Goal: Check status

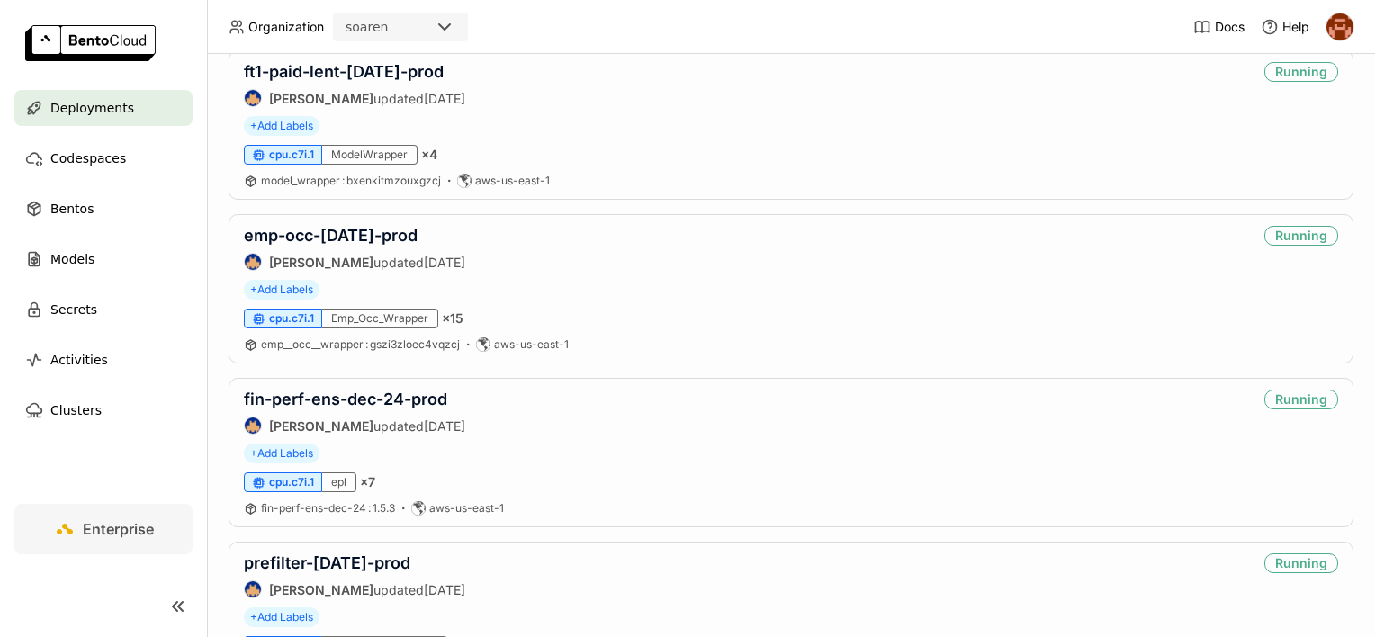
scroll to position [1890, 0]
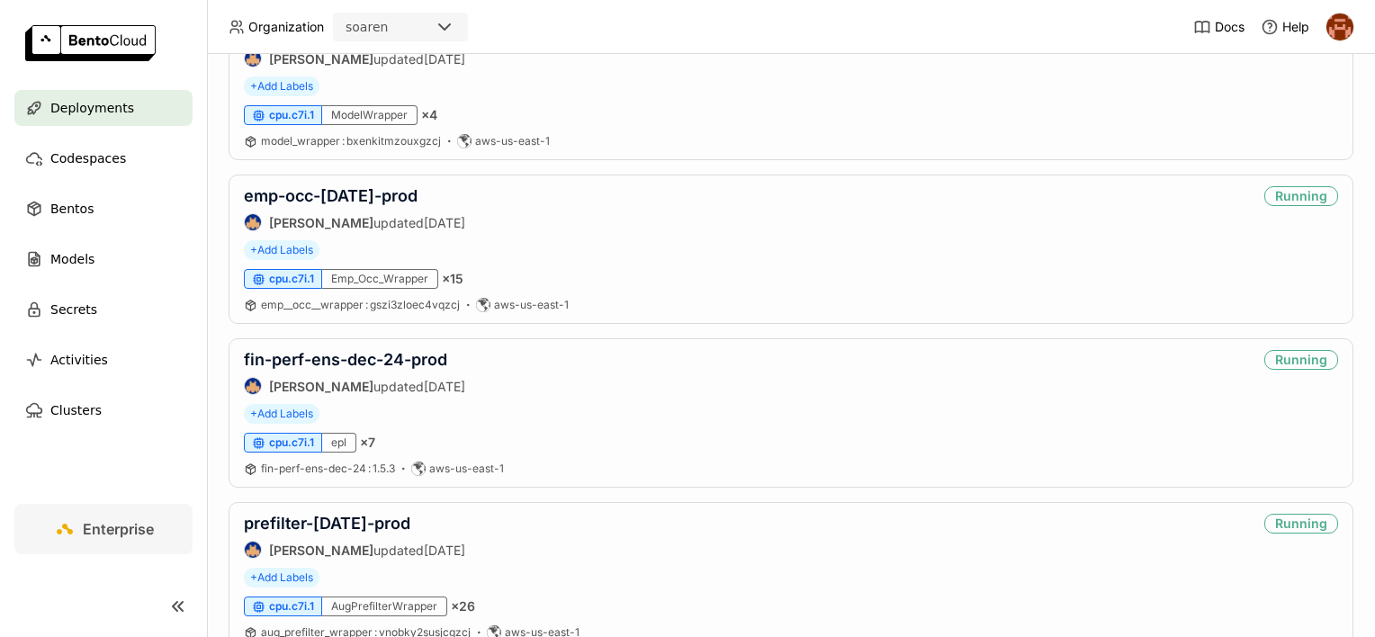
click at [353, 352] on link "fin-perf-ens-dec-24-prod" at bounding box center [345, 359] width 203 height 19
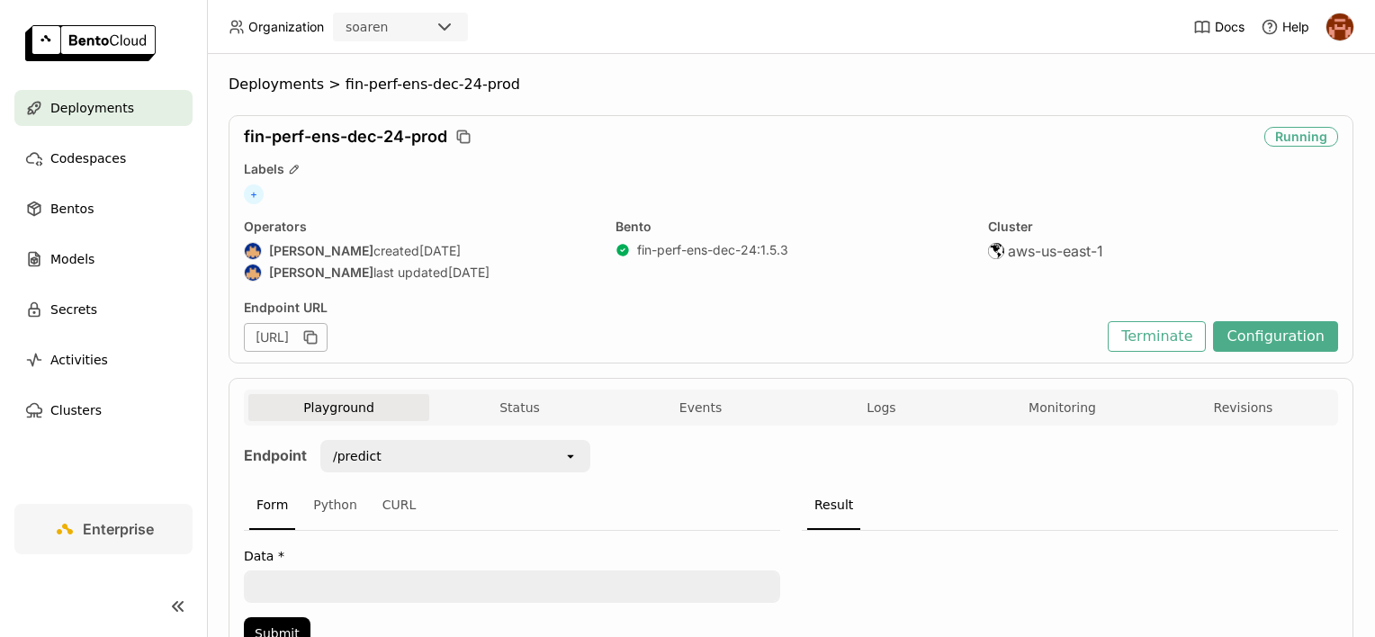
click at [851, 428] on div "Endpoint /predict open Form Python CURL Data * Submit Result" at bounding box center [791, 550] width 1094 height 249
click at [853, 411] on button "Logs" at bounding box center [881, 407] width 181 height 27
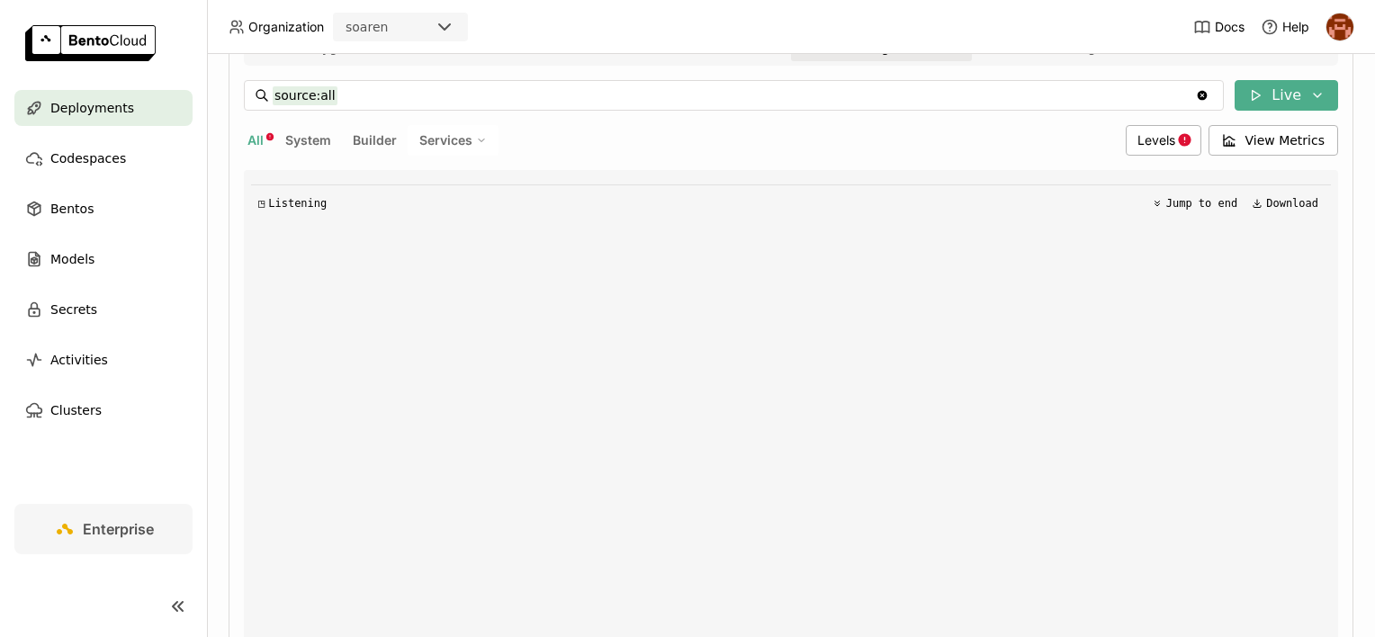
click at [359, 94] on input "source:all" at bounding box center [734, 95] width 922 height 29
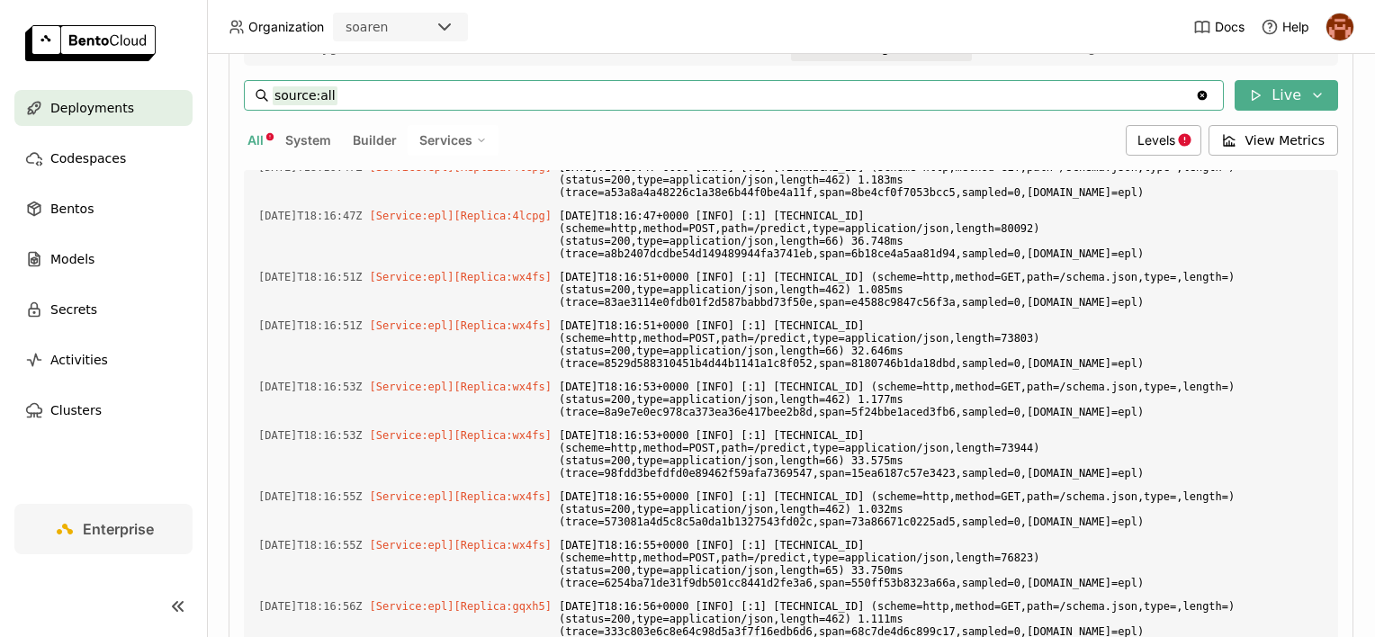
scroll to position [5186, 0]
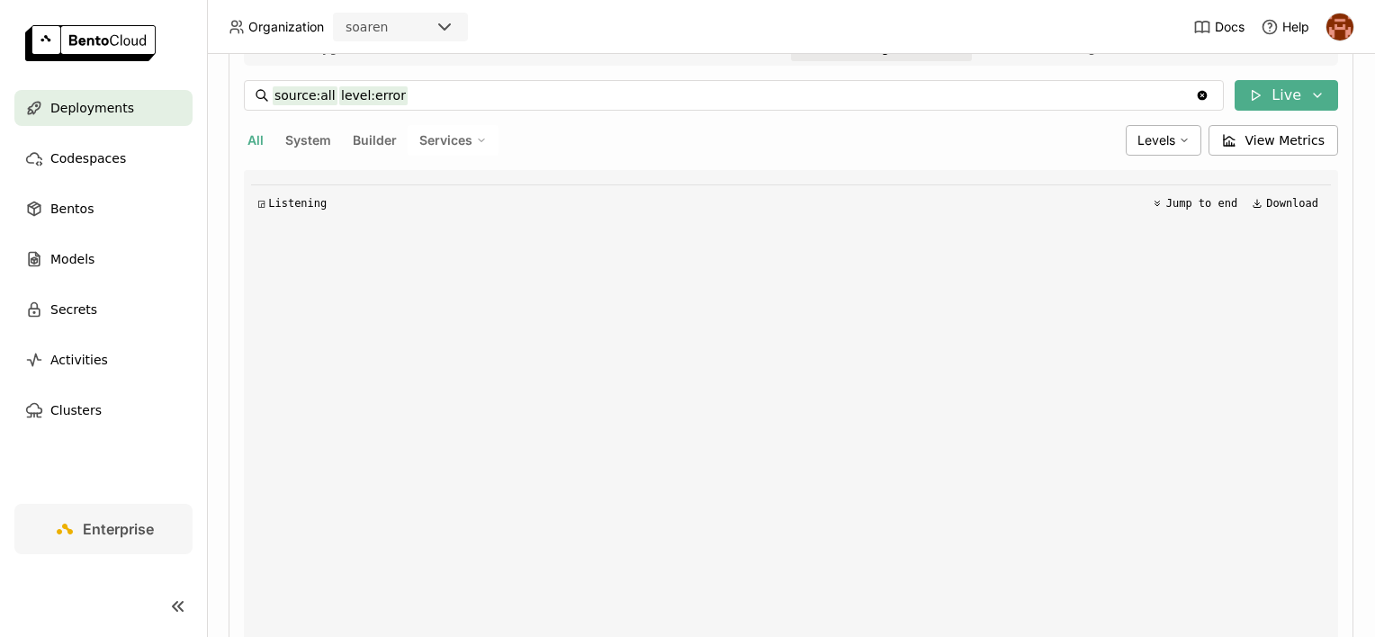
click at [222, 227] on div "Deployments > fin-perf-ens-dec-24-prod fin-perf-ens-dec-24-prod Running Labels …" at bounding box center [791, 345] width 1168 height 583
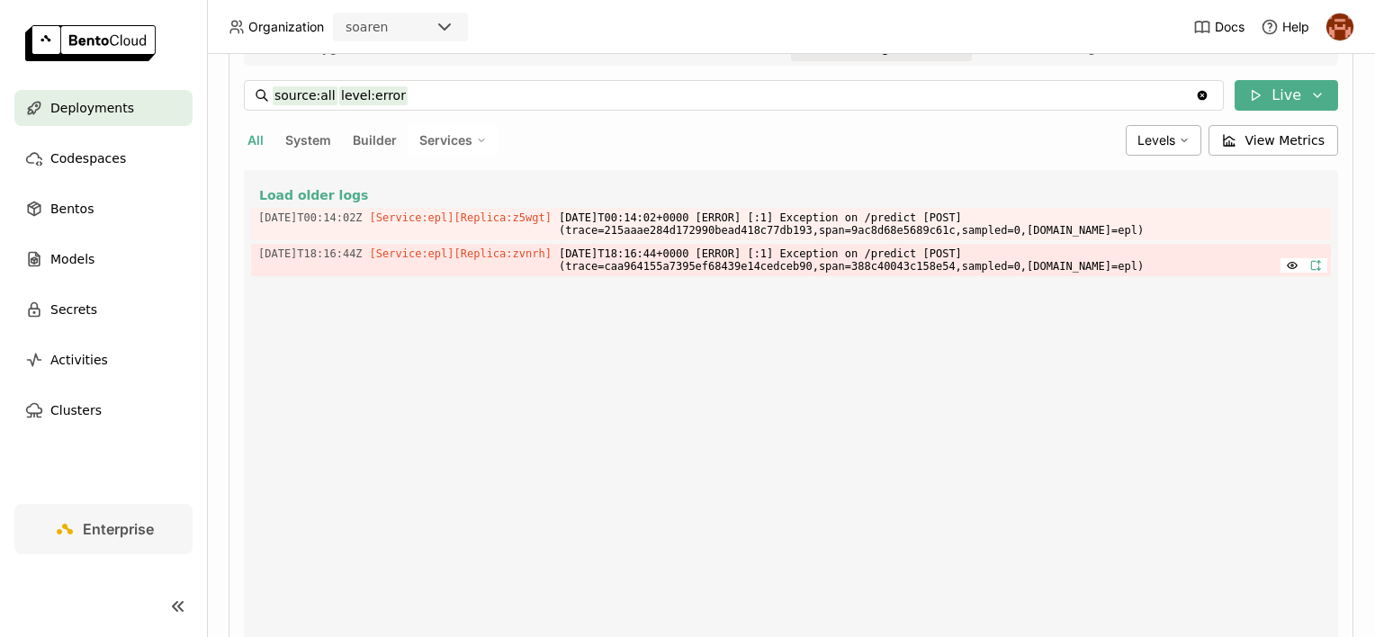
click at [1310, 265] on button "button" at bounding box center [1315, 265] width 23 height 14
type input "source:all"
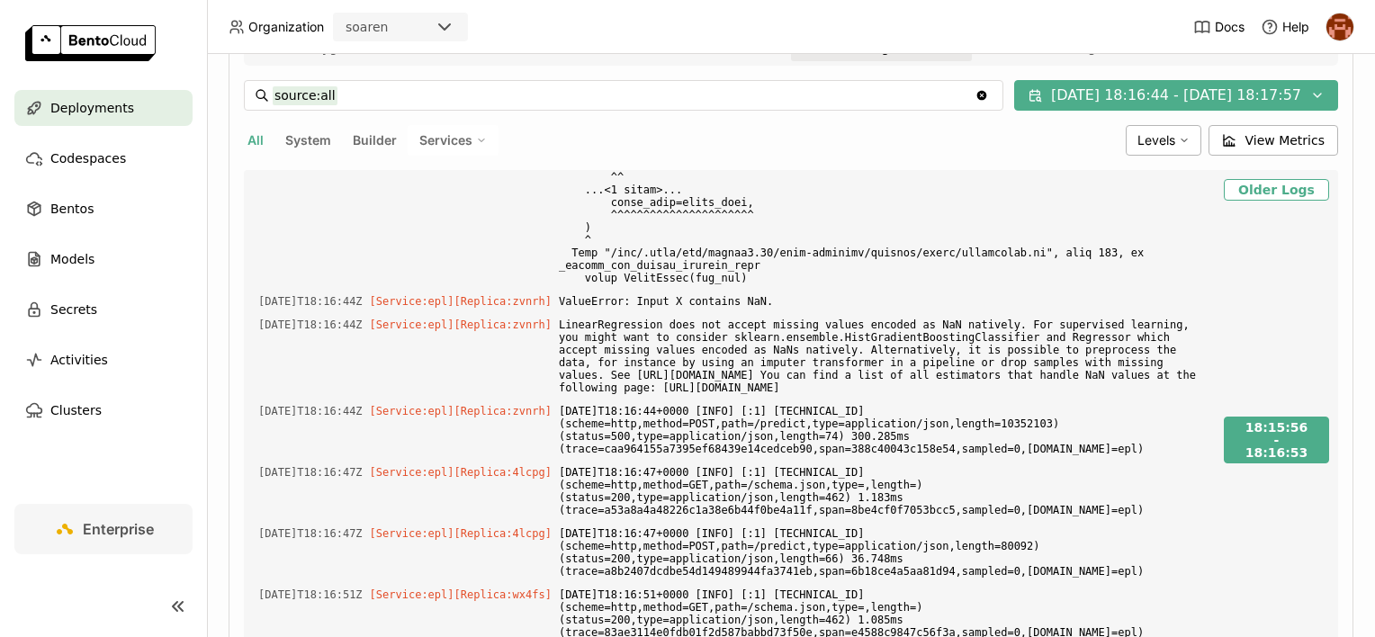
scroll to position [1293, 0]
